Goal: Task Accomplishment & Management: Manage account settings

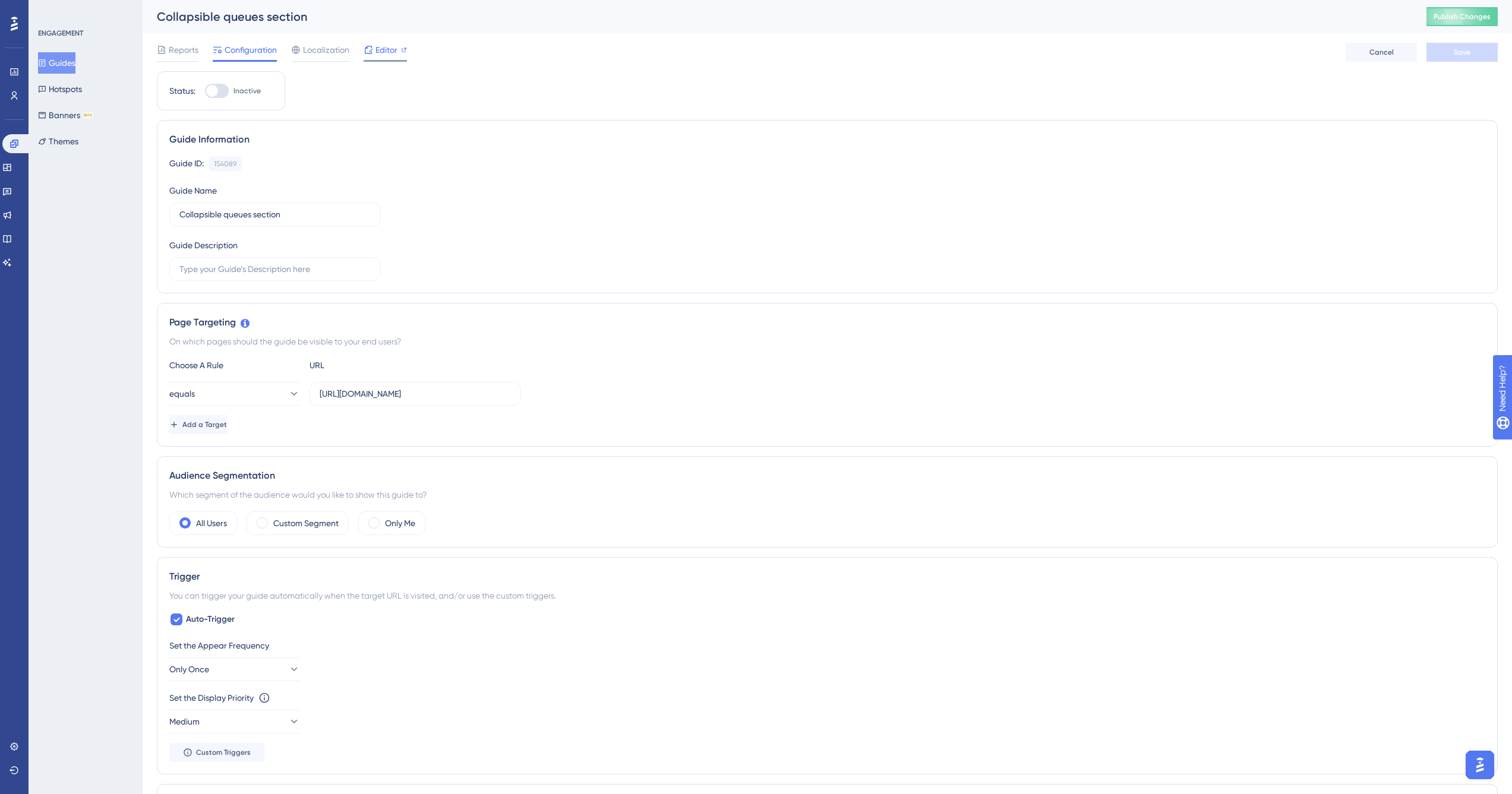
click at [383, 50] on span "Editor" at bounding box center [386, 50] width 22 height 14
click at [70, 63] on button "Guides" at bounding box center [57, 63] width 37 height 21
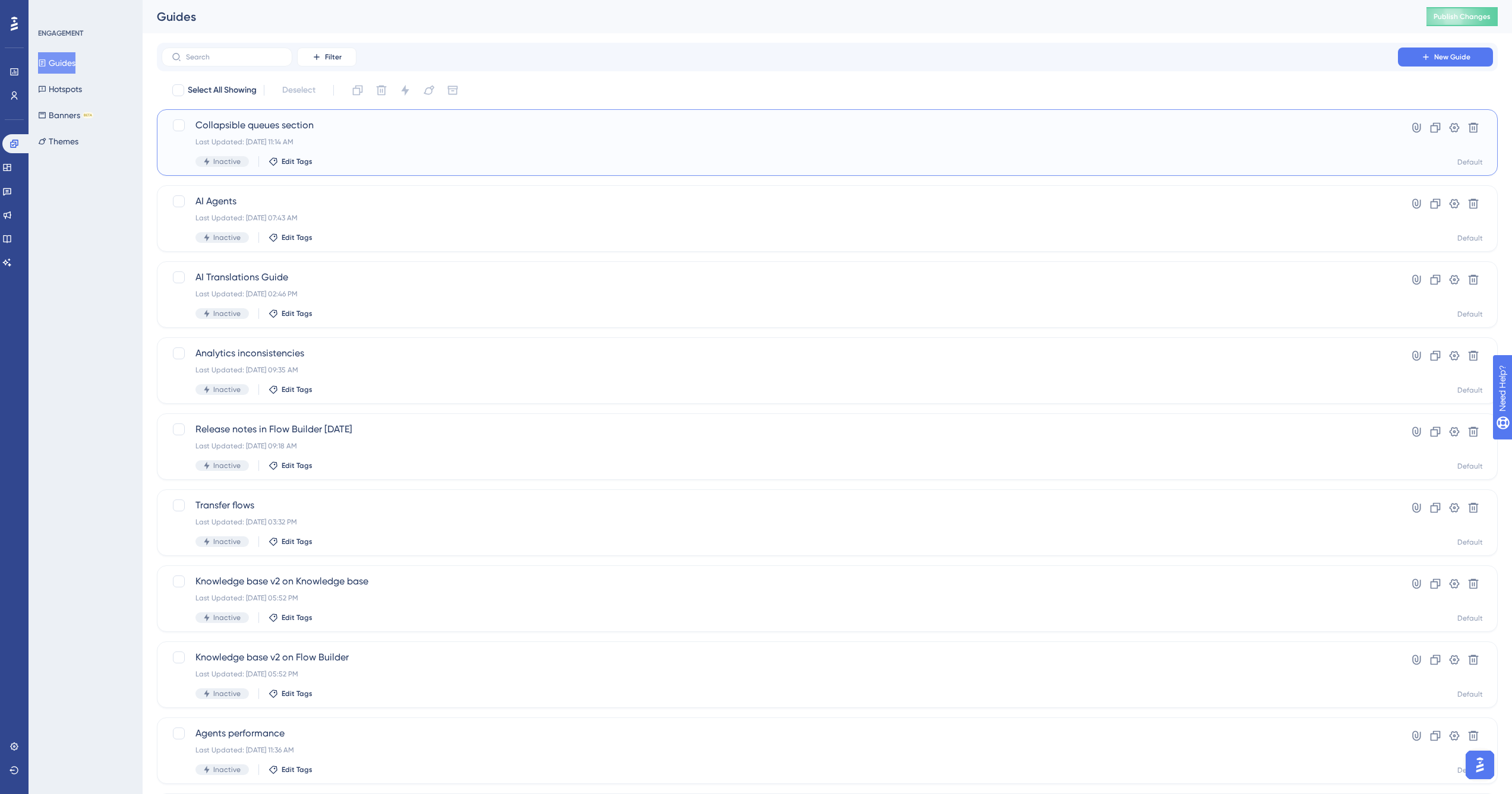
click at [461, 143] on div "Last Updated: Oct 14 2025, 11:14 AM" at bounding box center [779, 141] width 1169 height 10
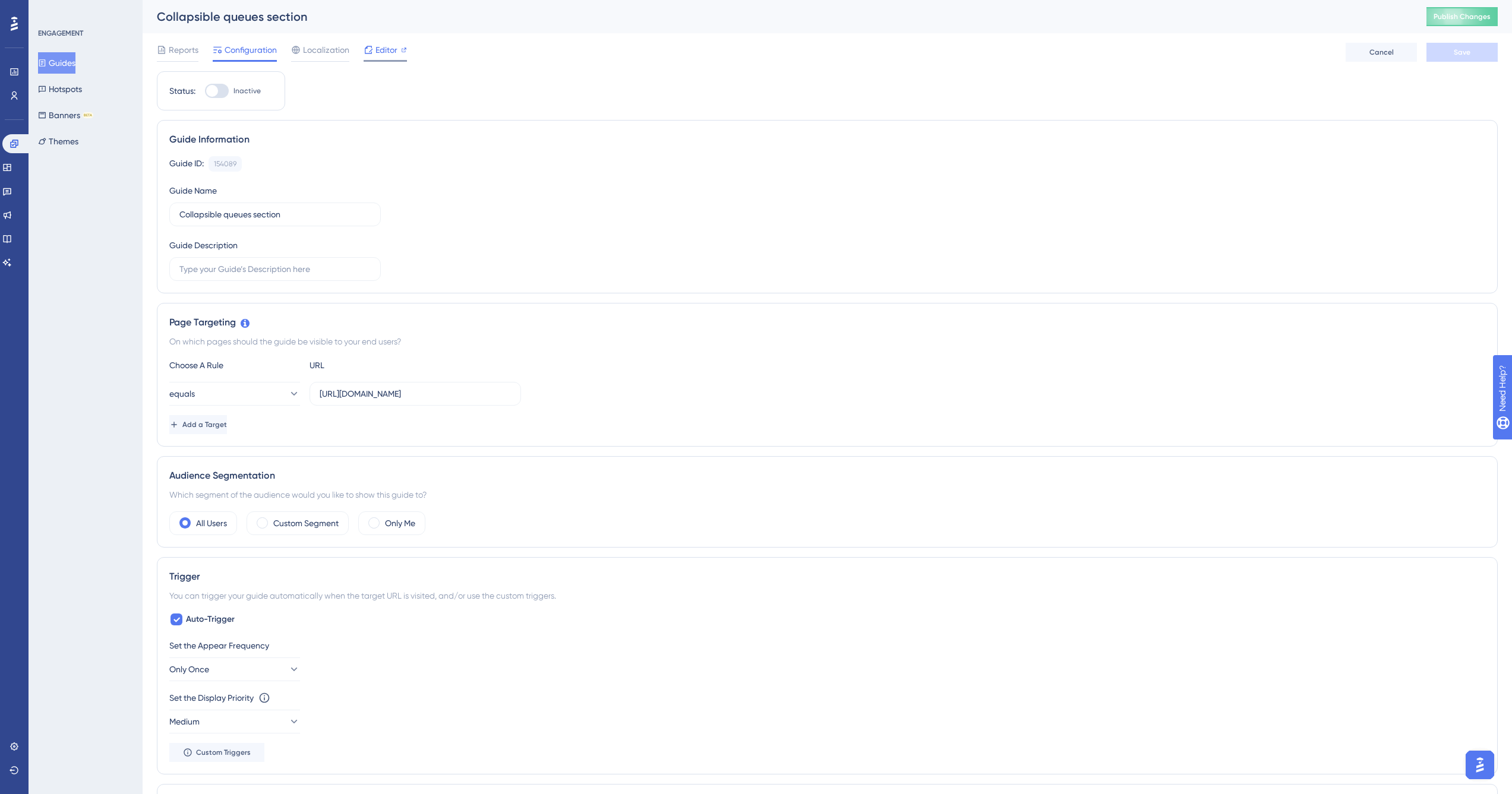
click at [386, 51] on span "Editor" at bounding box center [386, 50] width 22 height 14
click at [388, 48] on span "Editor" at bounding box center [386, 50] width 22 height 14
click at [1427, 94] on div "Status: Inactive Guide Information Guide ID: 154089 Copy Guide Name Collapsible…" at bounding box center [826, 607] width 1340 height 1070
click at [386, 51] on span "Editor" at bounding box center [386, 50] width 22 height 14
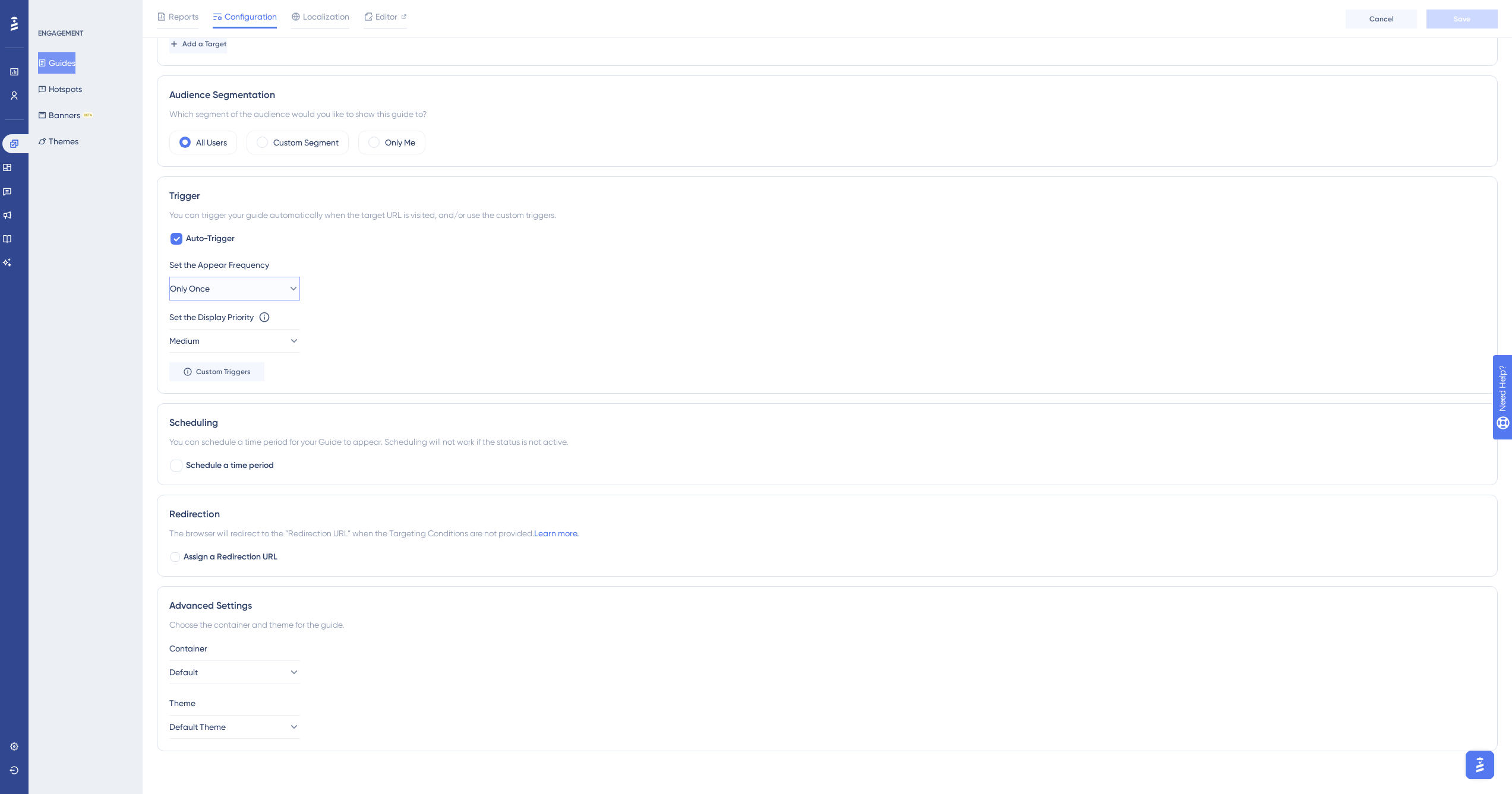
click at [268, 290] on button "Only Once" at bounding box center [234, 288] width 131 height 24
click at [436, 271] on div "Set the Appear Frequency" at bounding box center [826, 264] width 1316 height 14
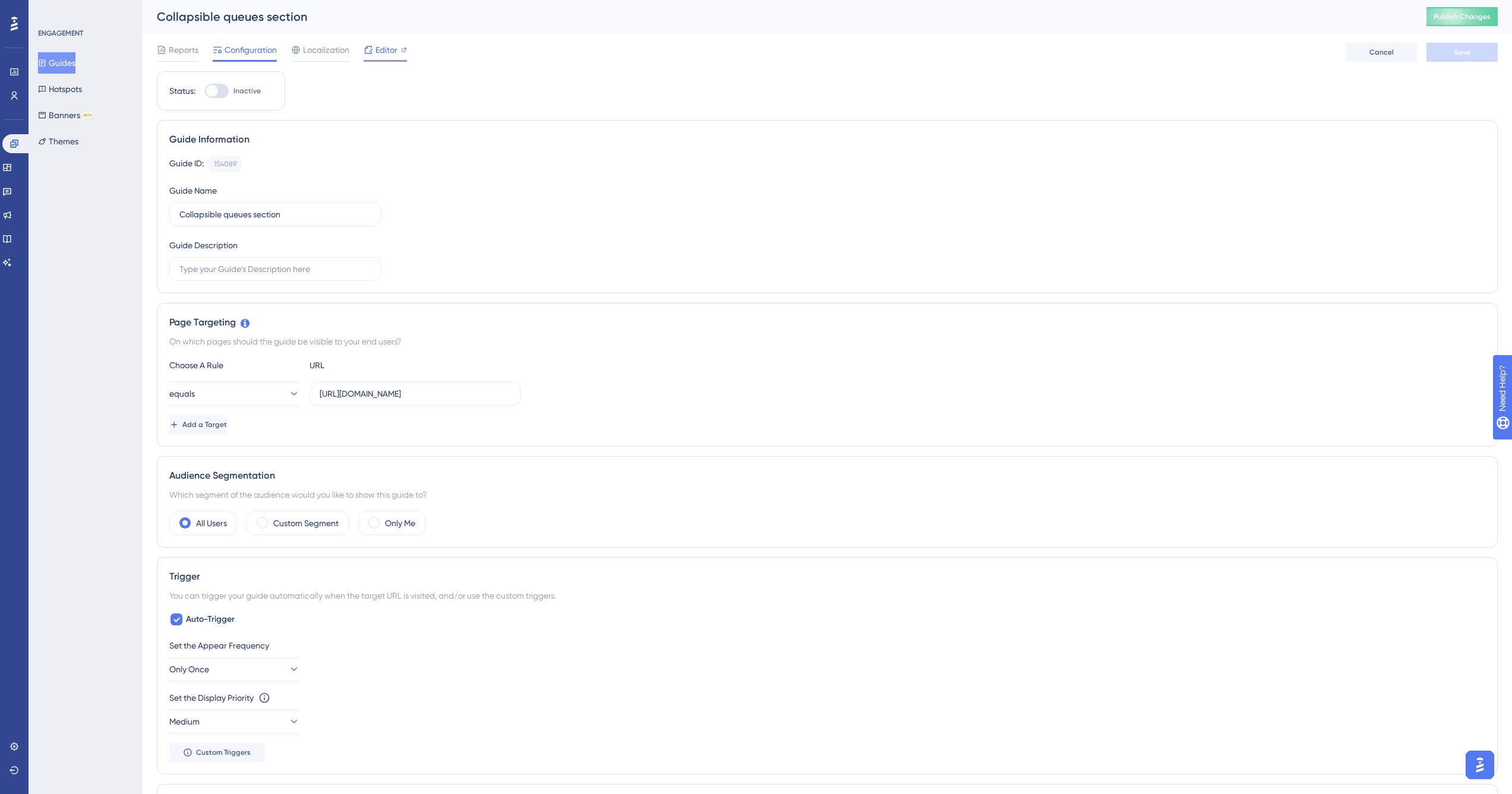
click at [386, 50] on span "Editor" at bounding box center [386, 50] width 22 height 14
click at [395, 51] on span "Editor" at bounding box center [386, 50] width 22 height 14
click at [386, 50] on span "Editor" at bounding box center [386, 50] width 22 height 14
click at [374, 52] on div "Editor" at bounding box center [385, 50] width 43 height 14
click at [10, 93] on icon at bounding box center [14, 95] width 10 height 10
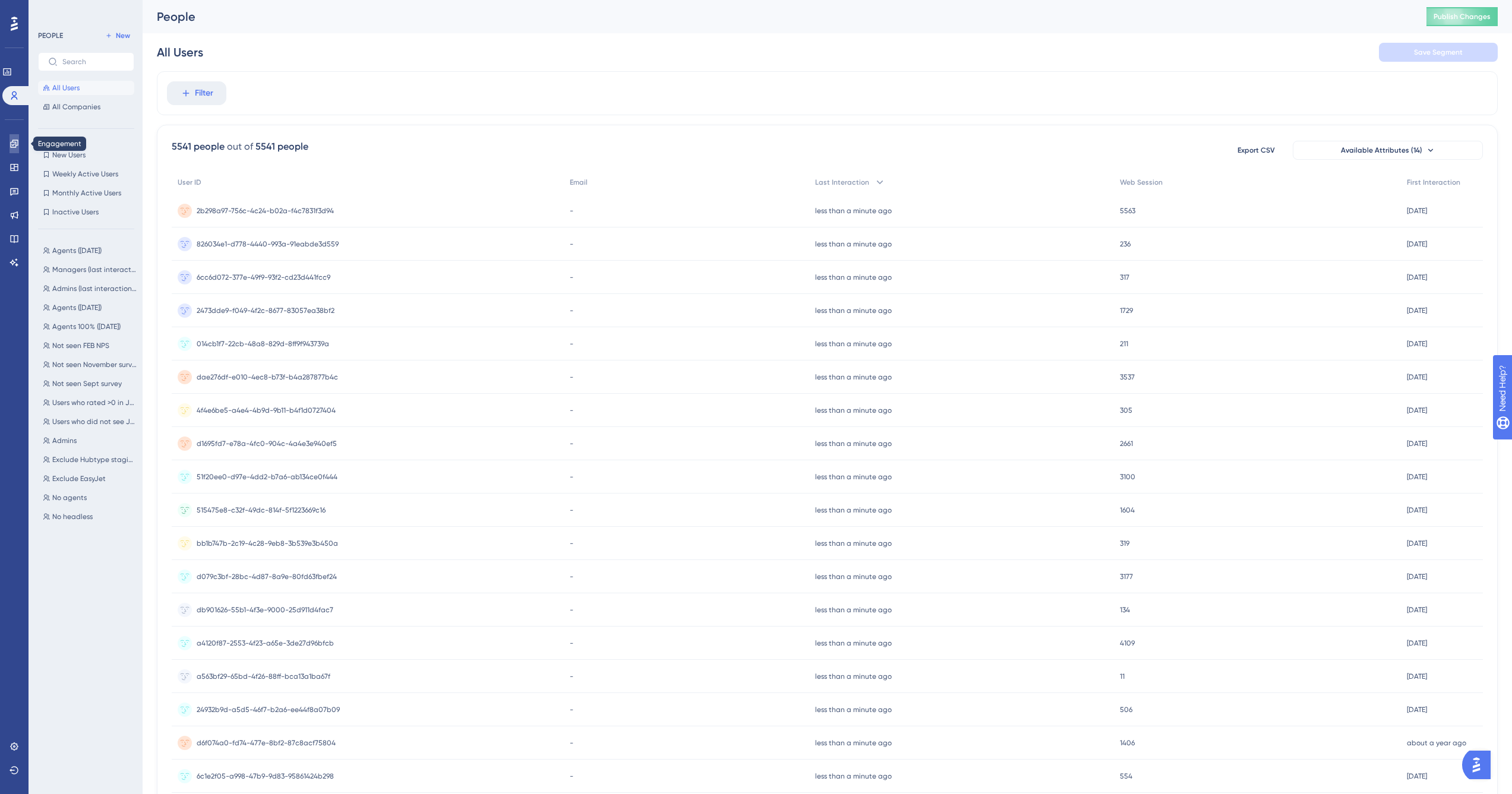
click at [15, 144] on icon at bounding box center [13, 143] width 8 height 8
